Goal: Find specific page/section: Find specific page/section

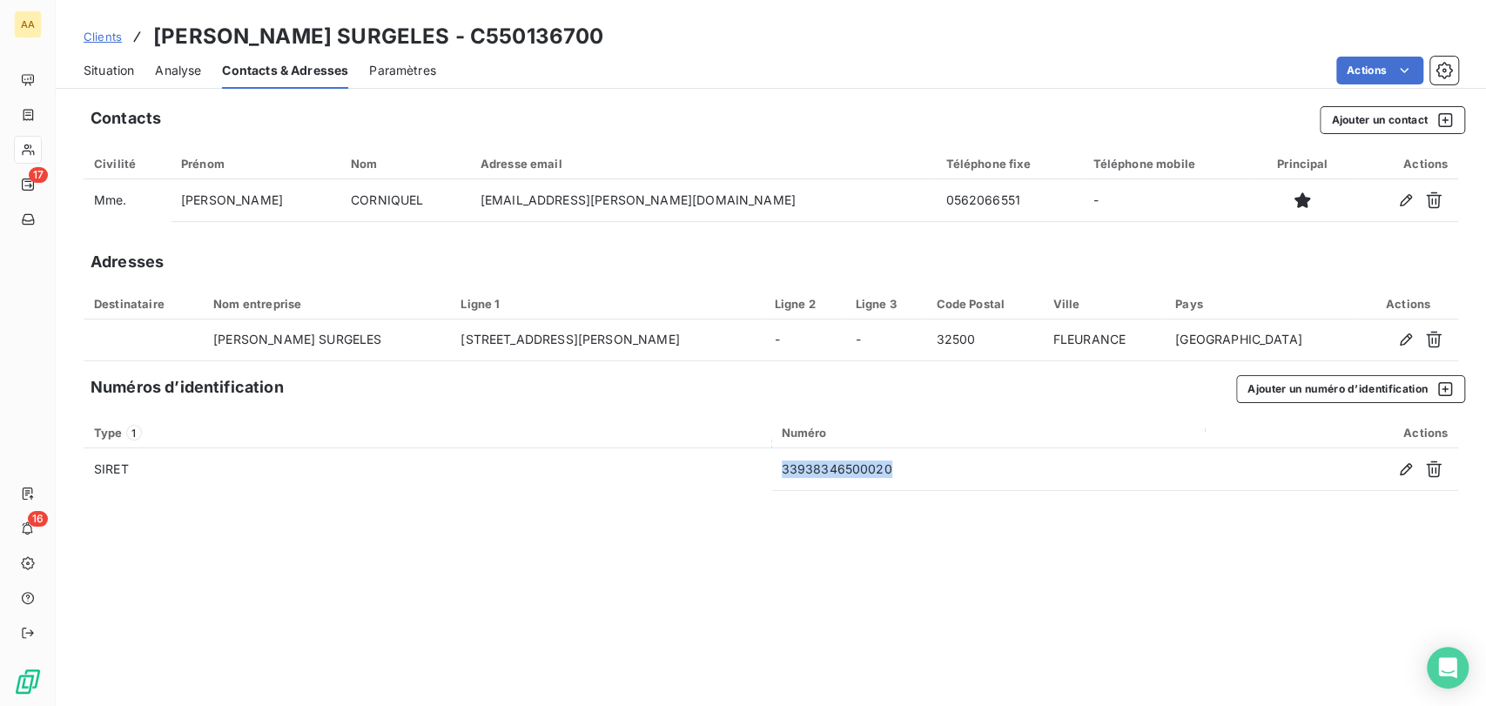
click at [97, 38] on span "Clients" at bounding box center [103, 37] width 38 height 14
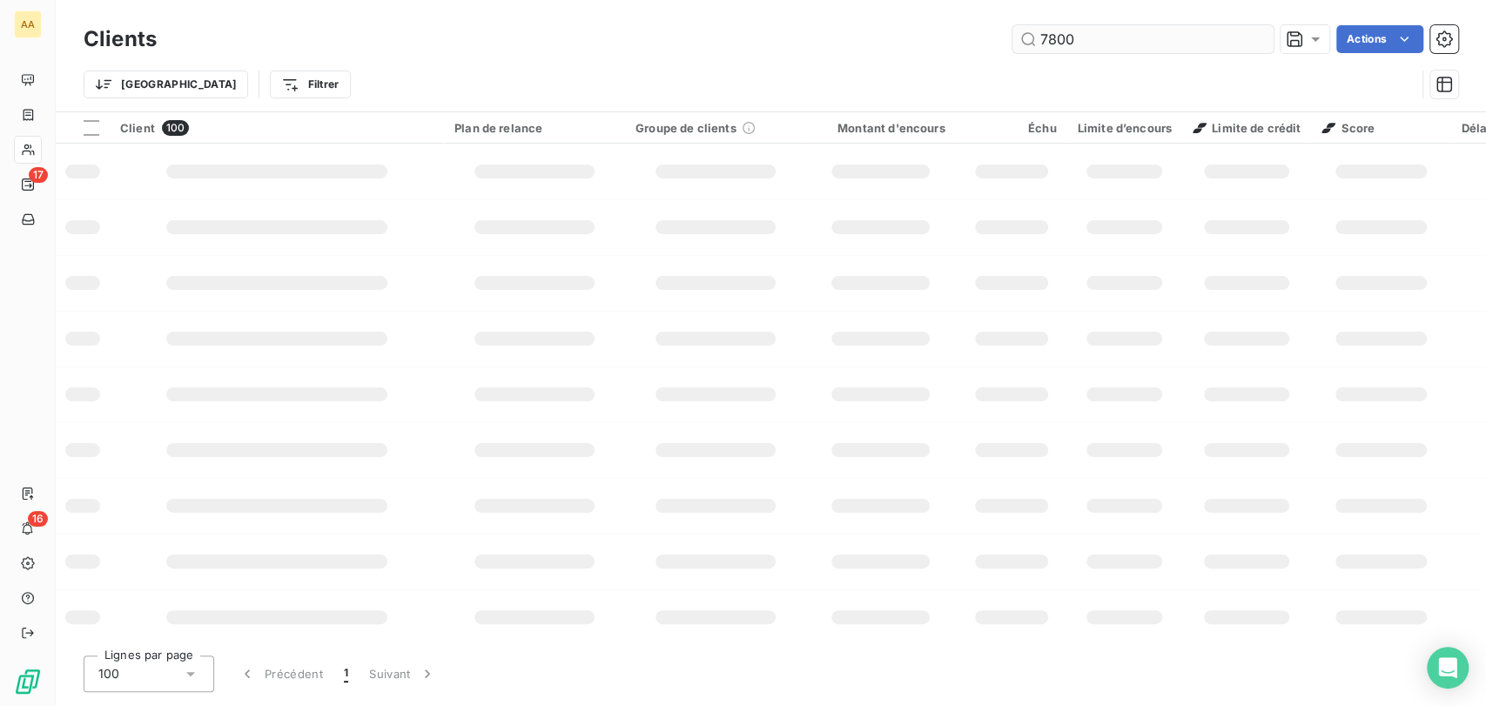
click at [1111, 27] on input "7800" at bounding box center [1142, 39] width 261 height 28
click at [1111, 40] on input "7800" at bounding box center [1142, 39] width 261 height 28
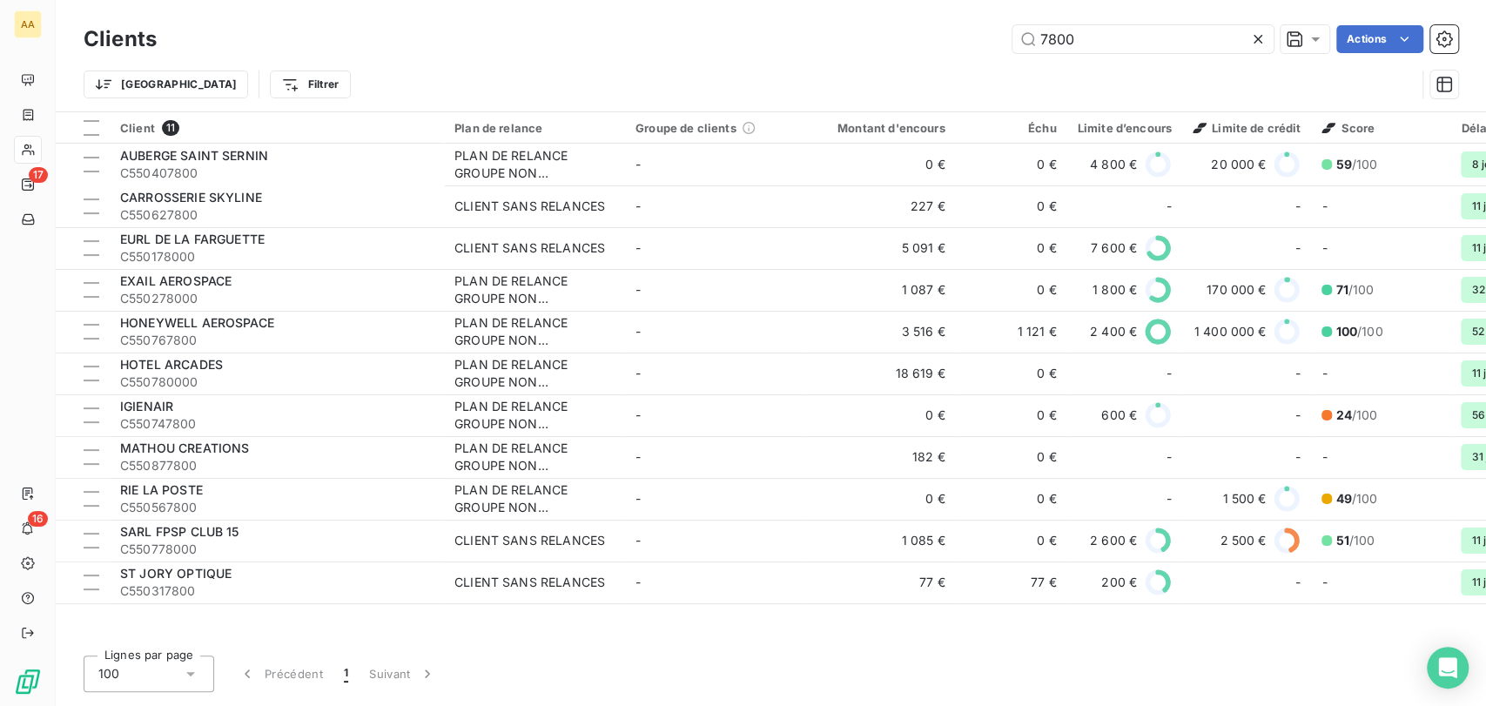
click at [678, 35] on div "7800 Actions" at bounding box center [818, 39] width 1280 height 28
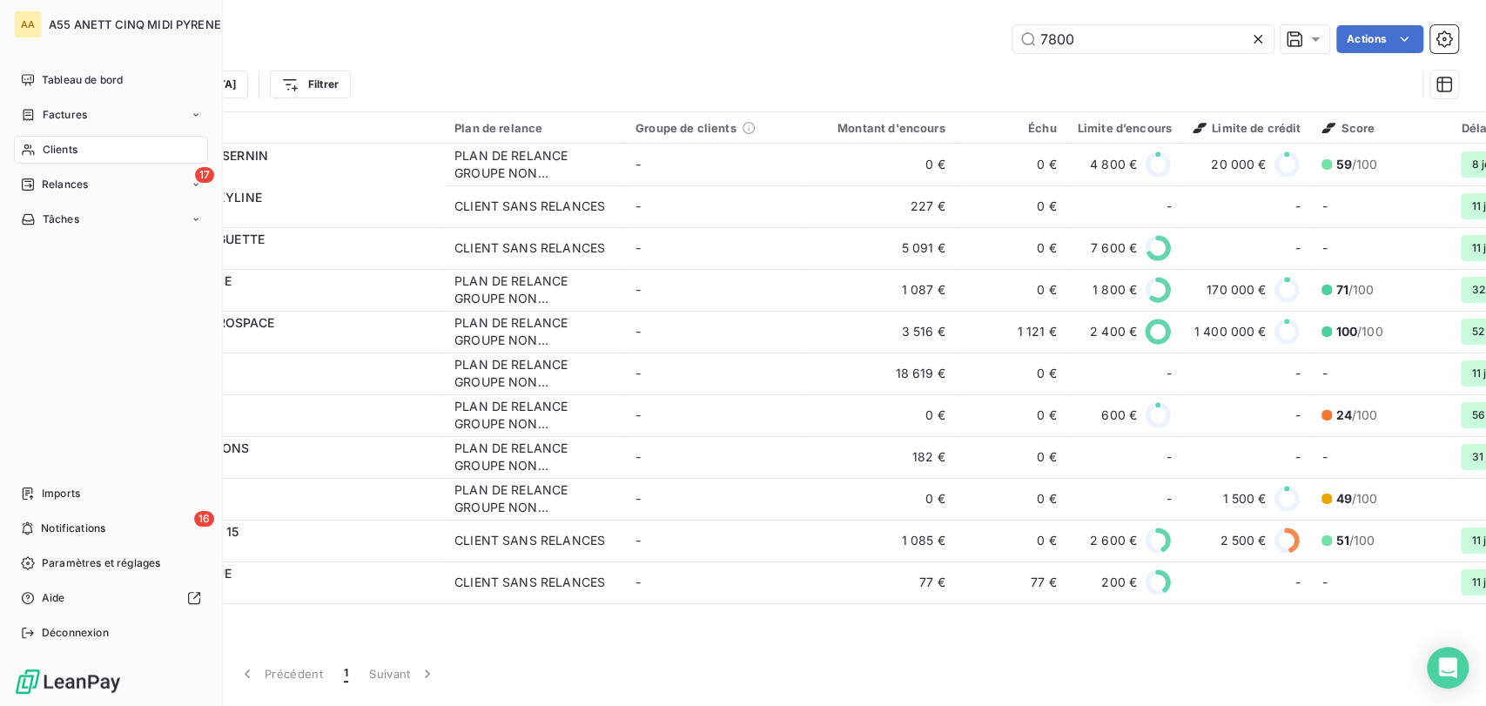
click at [36, 149] on div "Clients" at bounding box center [111, 150] width 194 height 28
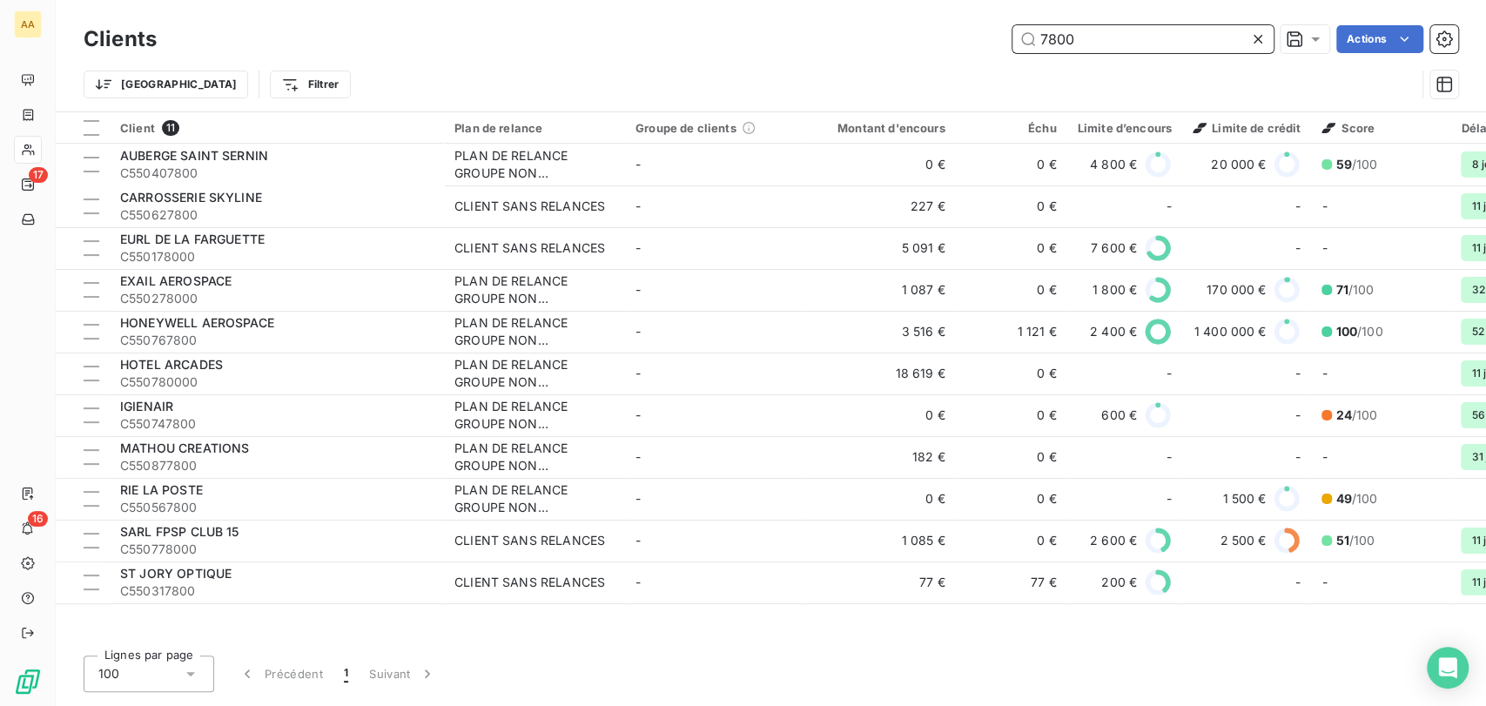
click at [1093, 39] on input "7800" at bounding box center [1142, 39] width 261 height 28
drag, startPoint x: 1090, startPoint y: 44, endPoint x: 1016, endPoint y: 48, distance: 73.2
click at [1016, 48] on input "7800" at bounding box center [1142, 39] width 261 height 28
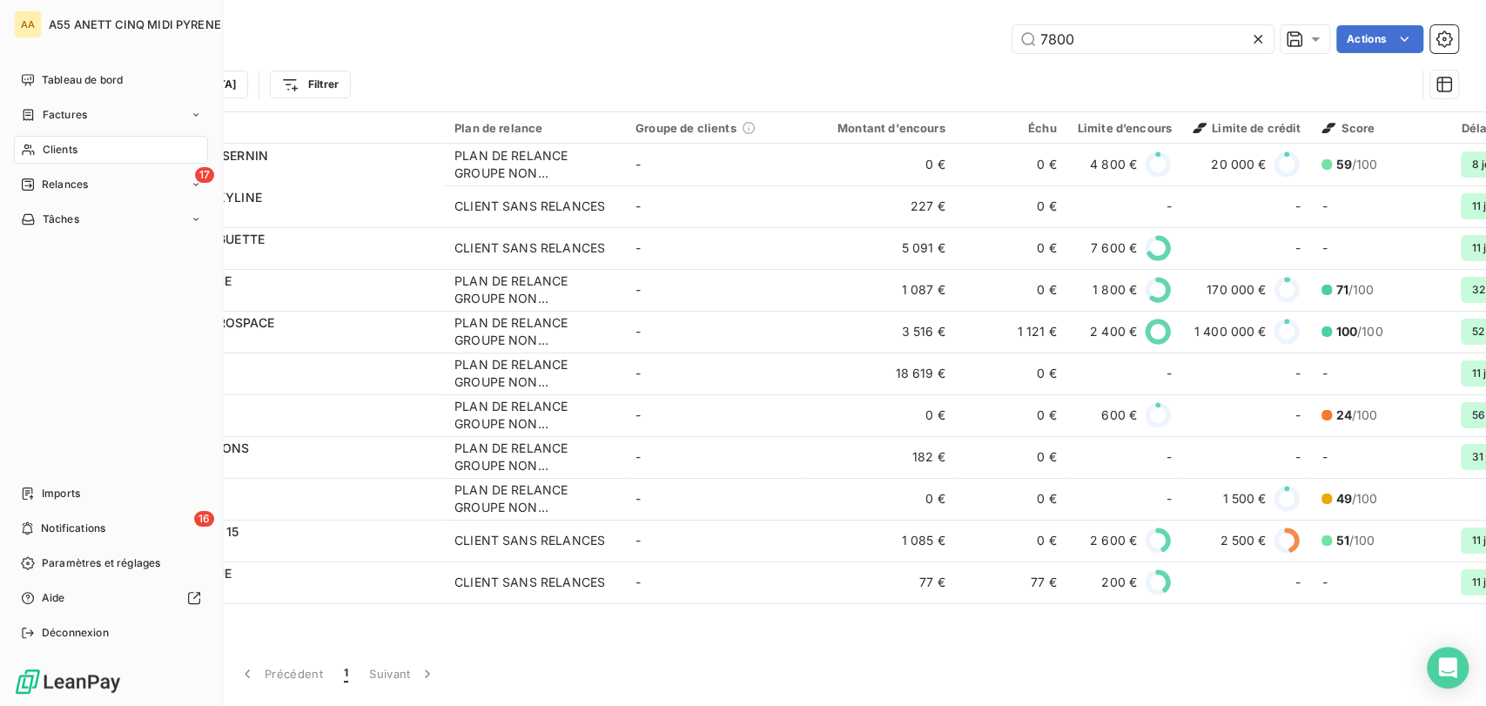
click at [33, 139] on div "Clients" at bounding box center [111, 150] width 194 height 28
click at [50, 155] on span "Clients" at bounding box center [60, 150] width 35 height 16
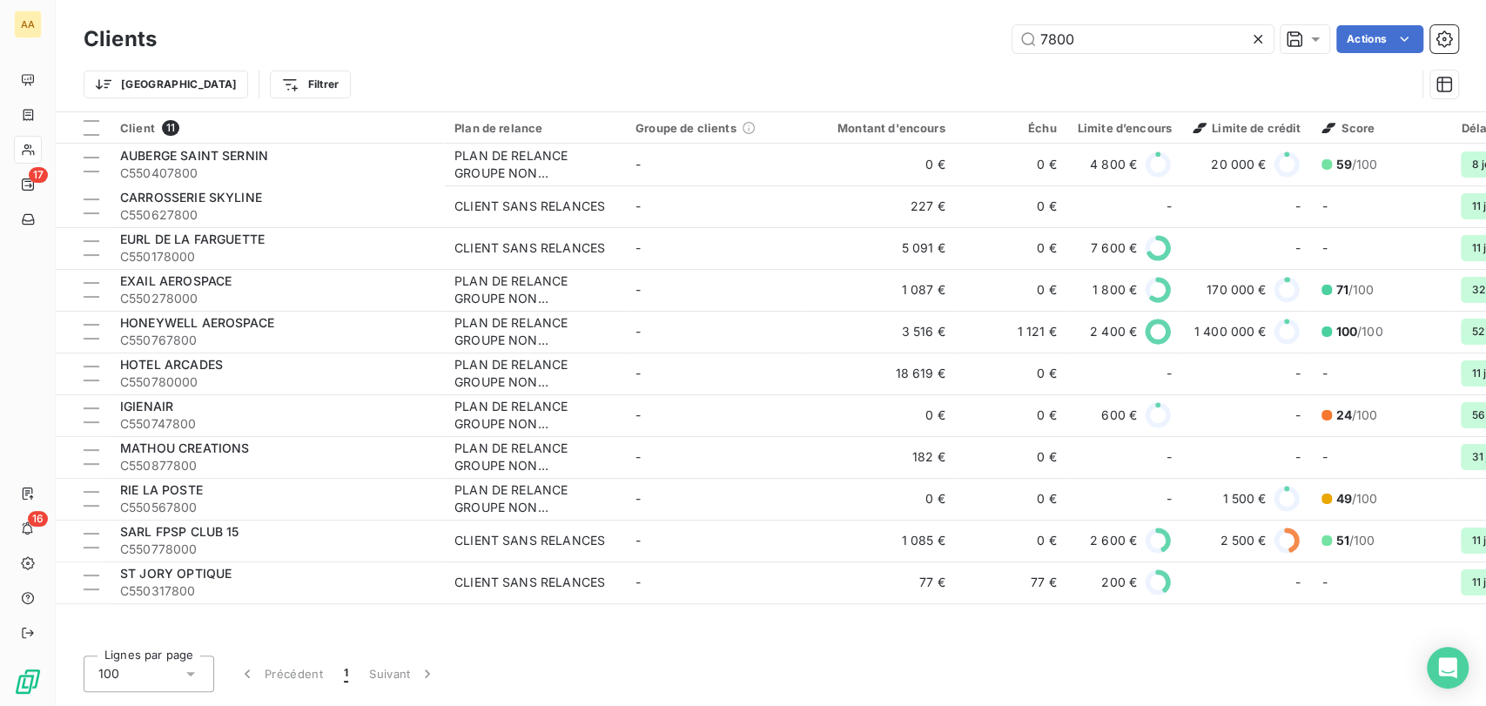
drag, startPoint x: 502, startPoint y: 44, endPoint x: 518, endPoint y: 44, distance: 15.7
click at [504, 44] on div "7800 Actions" at bounding box center [818, 39] width 1280 height 28
click at [1114, 47] on input "7800" at bounding box center [1142, 39] width 261 height 28
drag, startPoint x: 1109, startPoint y: 39, endPoint x: 769, endPoint y: 42, distance: 339.4
click at [781, 38] on div "7800 Actions" at bounding box center [818, 39] width 1280 height 28
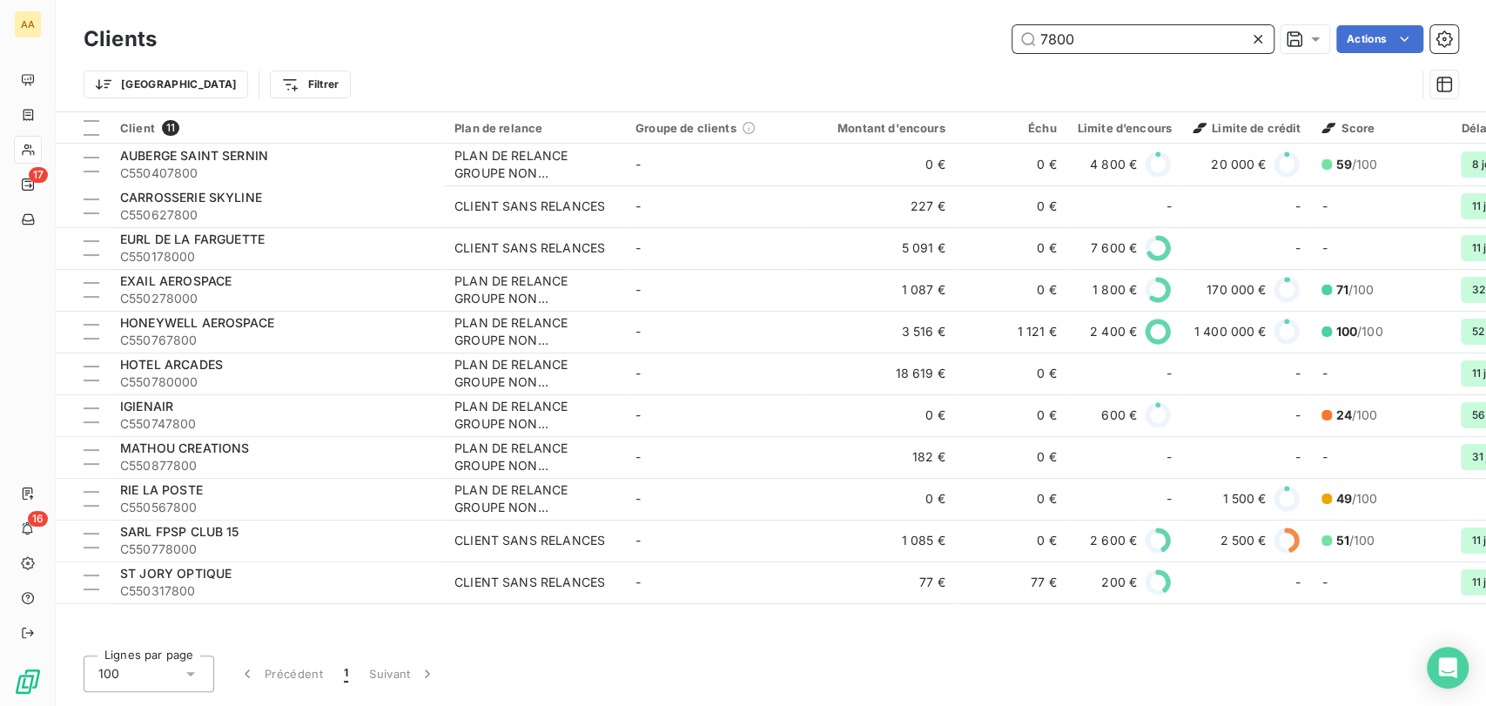
click at [1197, 39] on input "7800" at bounding box center [1142, 39] width 261 height 28
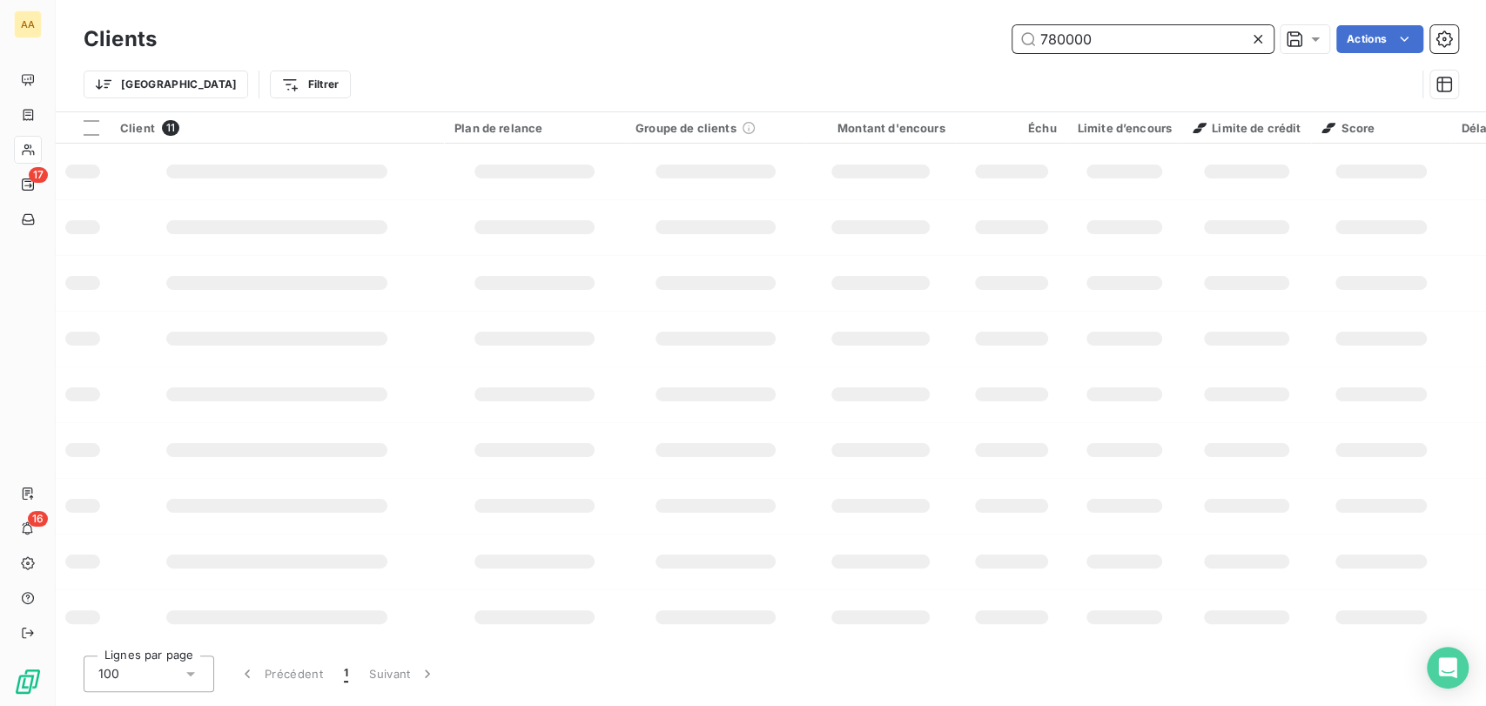
type input "780000"
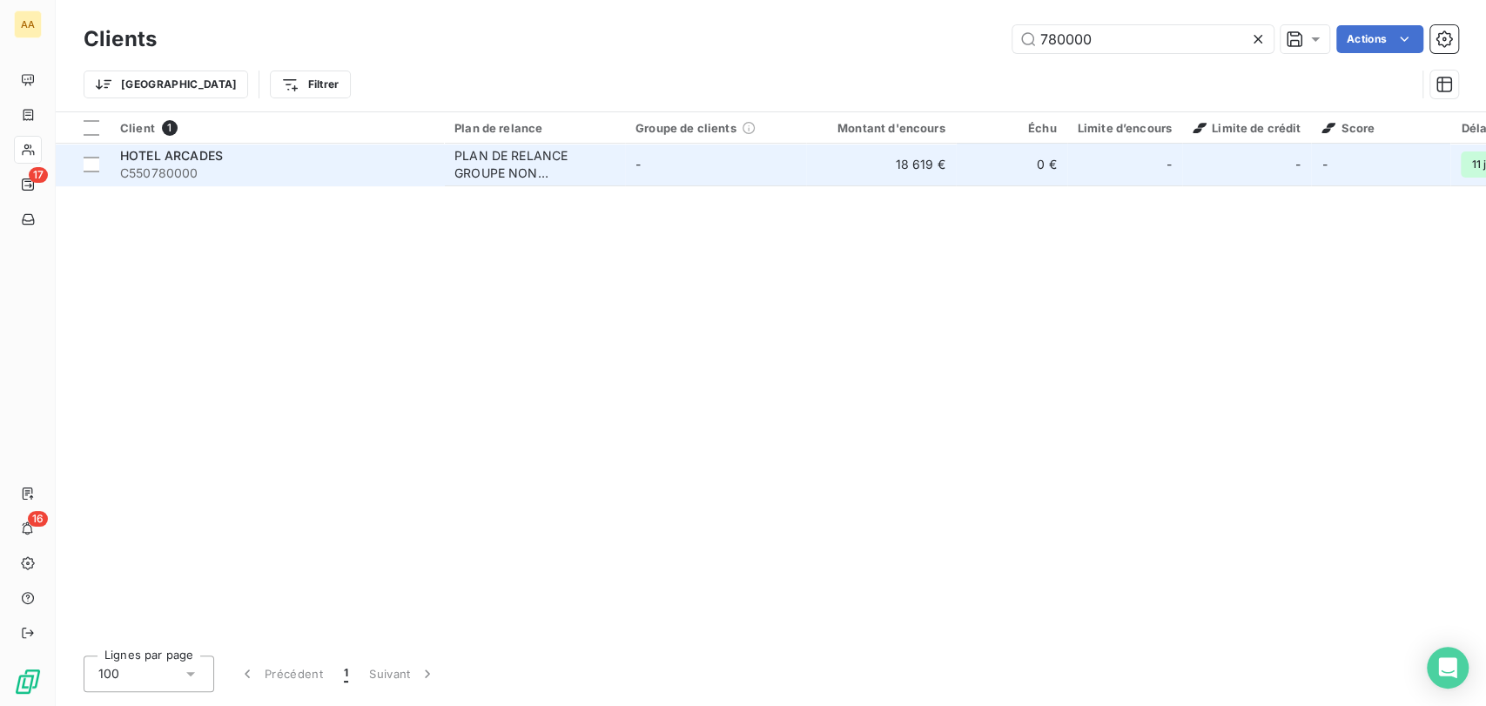
click at [177, 159] on span "HOTEL ARCADES" at bounding box center [171, 155] width 103 height 15
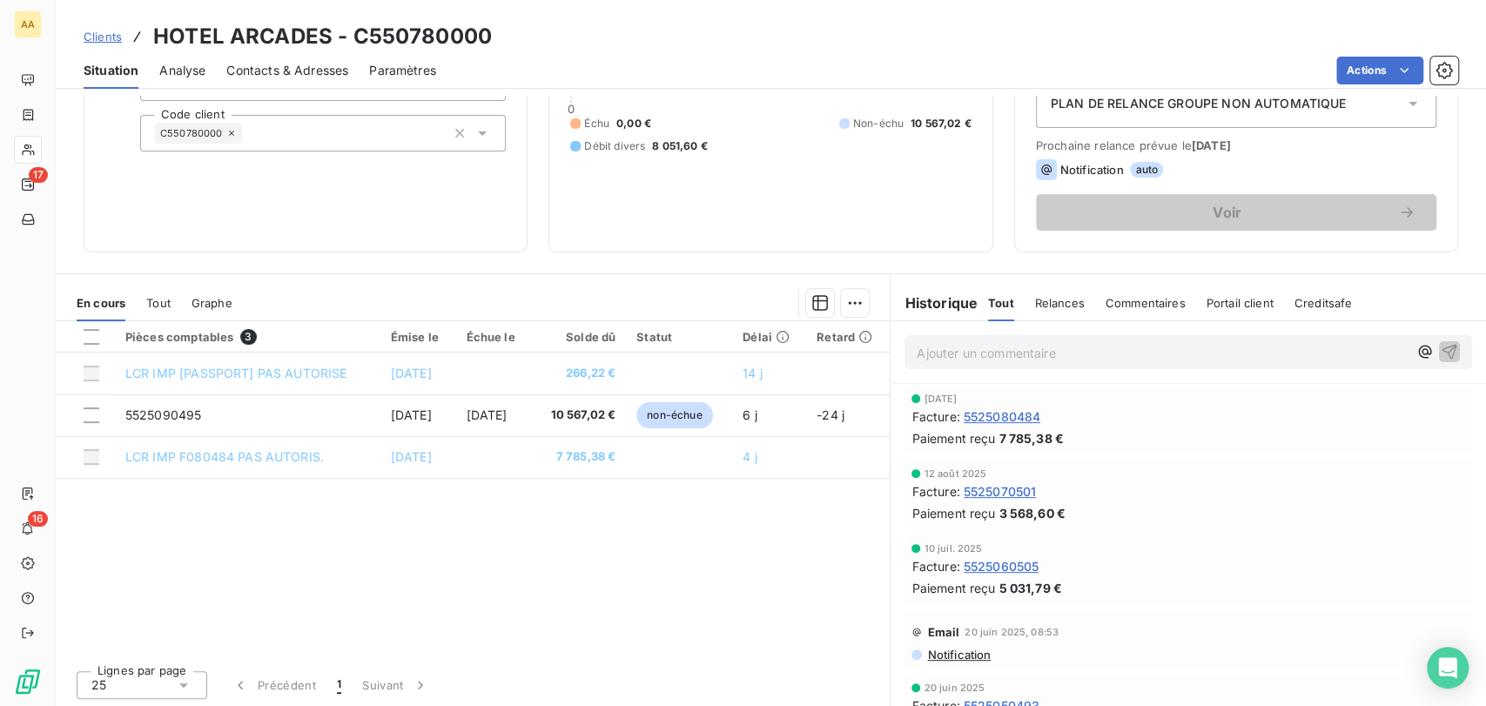
scroll to position [205, 0]
